Goal: Information Seeking & Learning: Learn about a topic

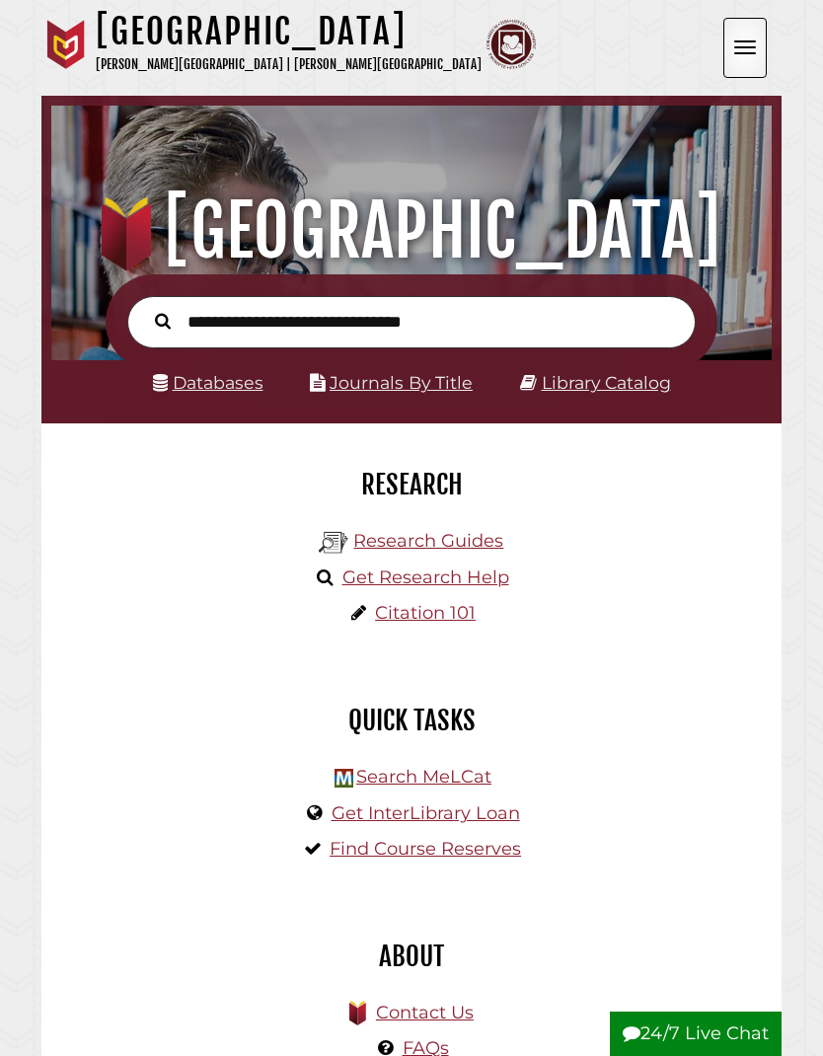
scroll to position [237, 711]
click at [231, 390] on link "Databases" at bounding box center [208, 382] width 111 height 21
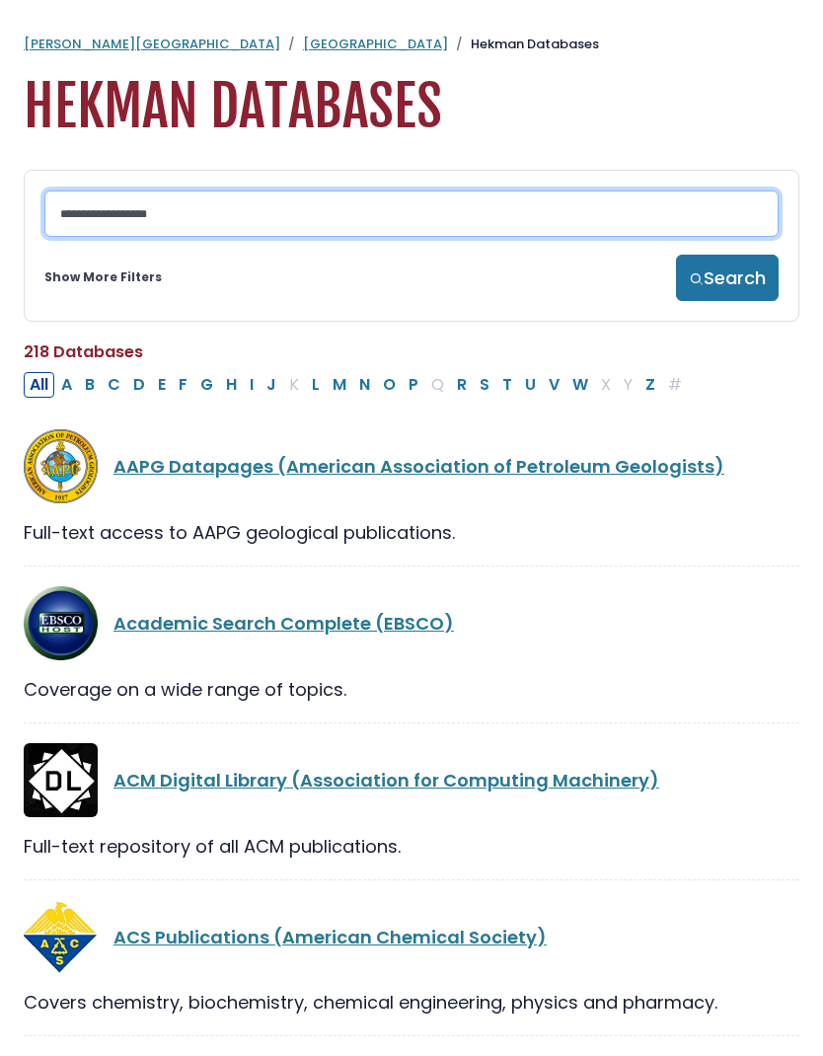
click at [241, 226] on input "Search database by title or keyword" at bounding box center [411, 214] width 734 height 46
type input "********"
click at [717, 283] on button "Search" at bounding box center [727, 278] width 103 height 46
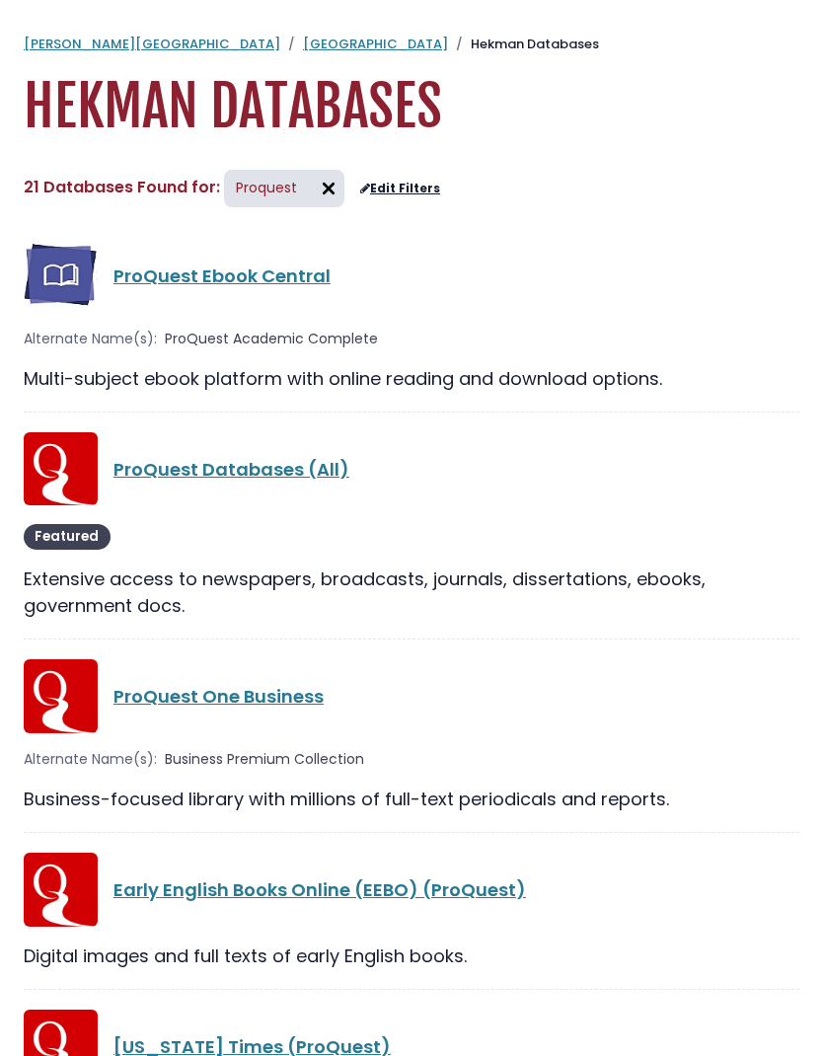
click at [226, 283] on link "ProQuest Ebook Central" at bounding box center [222, 276] width 217 height 25
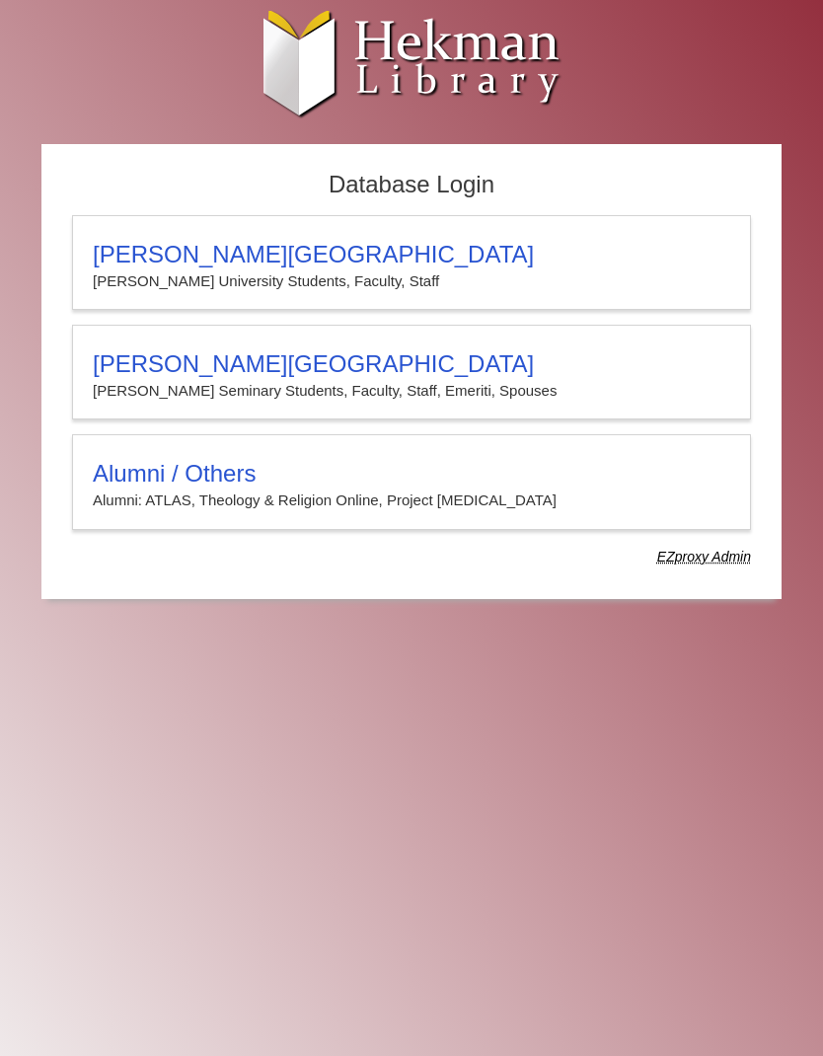
click at [365, 376] on h3 "Calvin Theological Seminary" at bounding box center [412, 364] width 638 height 28
